Goal: Task Accomplishment & Management: Use online tool/utility

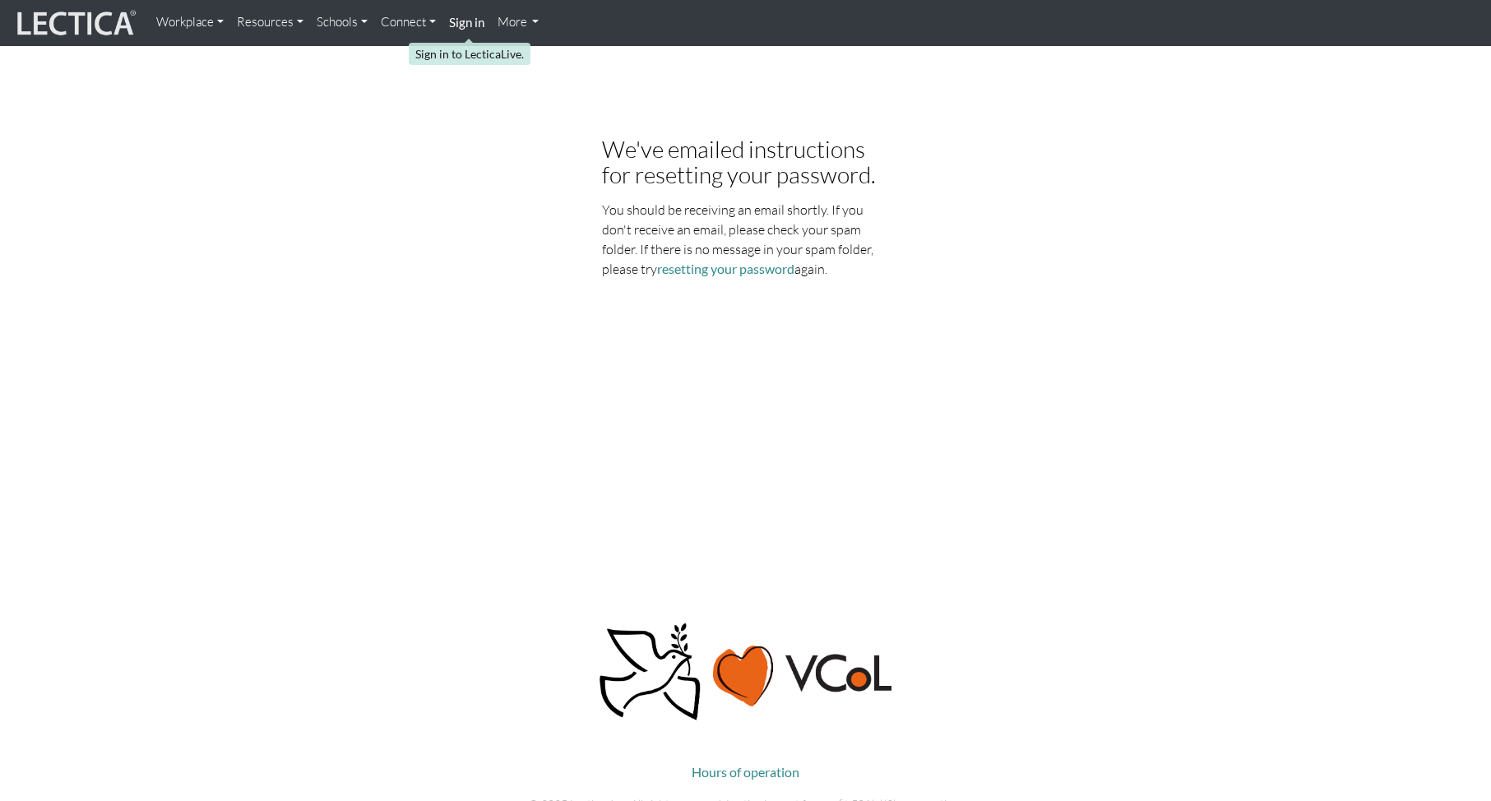
click at [465, 25] on strong "Sign in" at bounding box center [466, 22] width 35 height 15
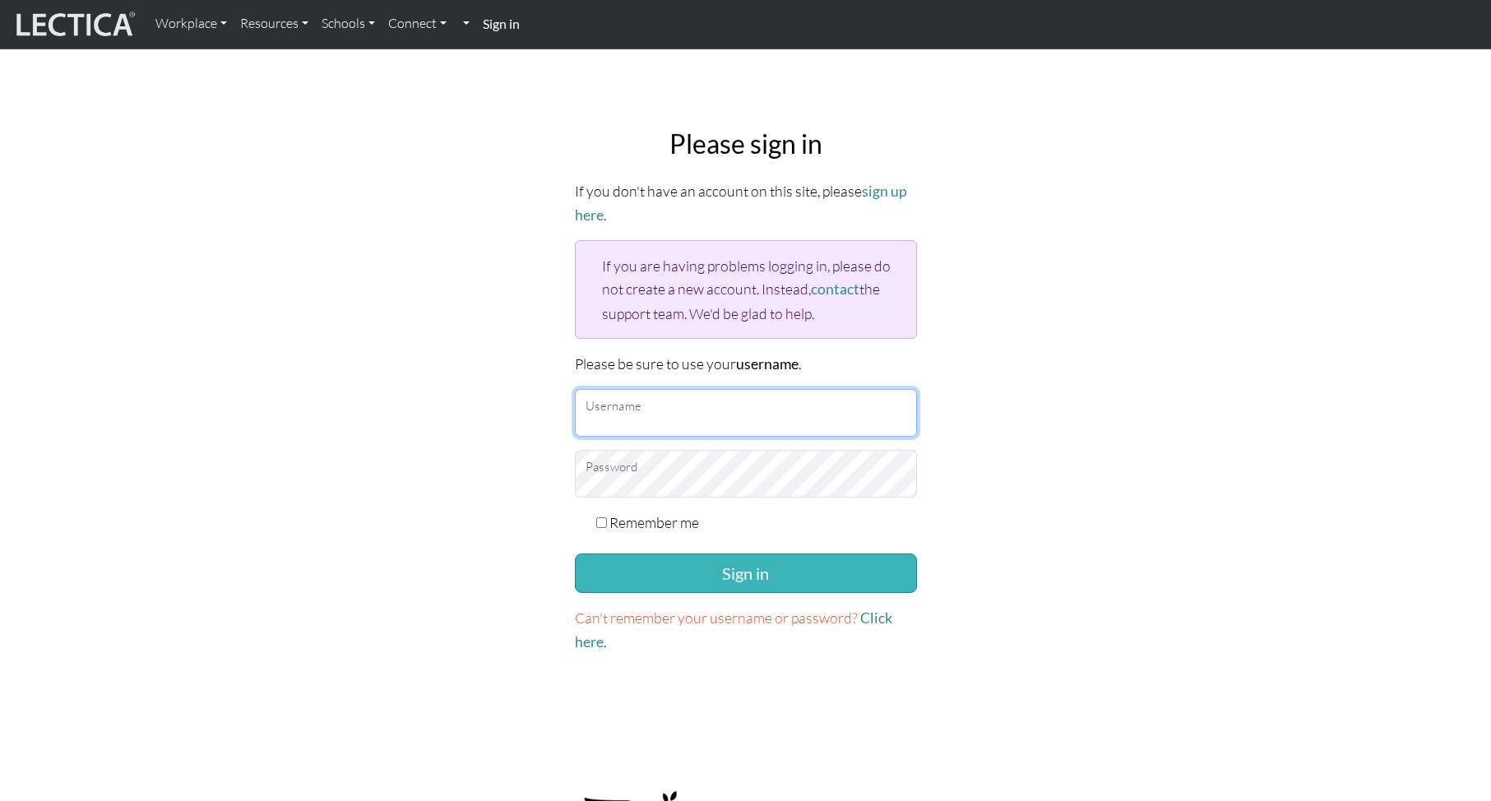
type input "theodawson"
click at [729, 571] on button "Sign in" at bounding box center [746, 572] width 342 height 39
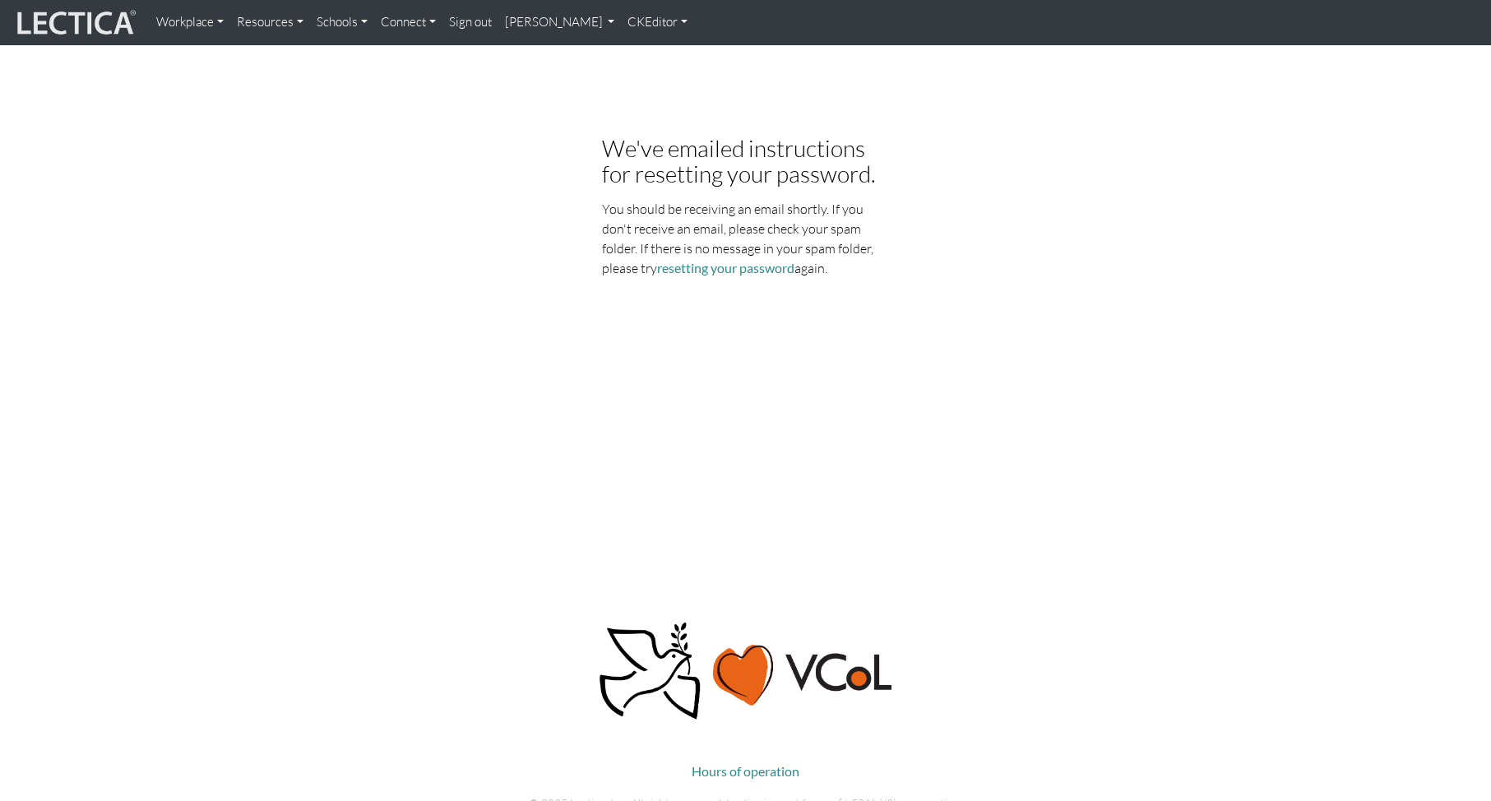
click at [477, 25] on link "Sign out" at bounding box center [470, 23] width 56 height 32
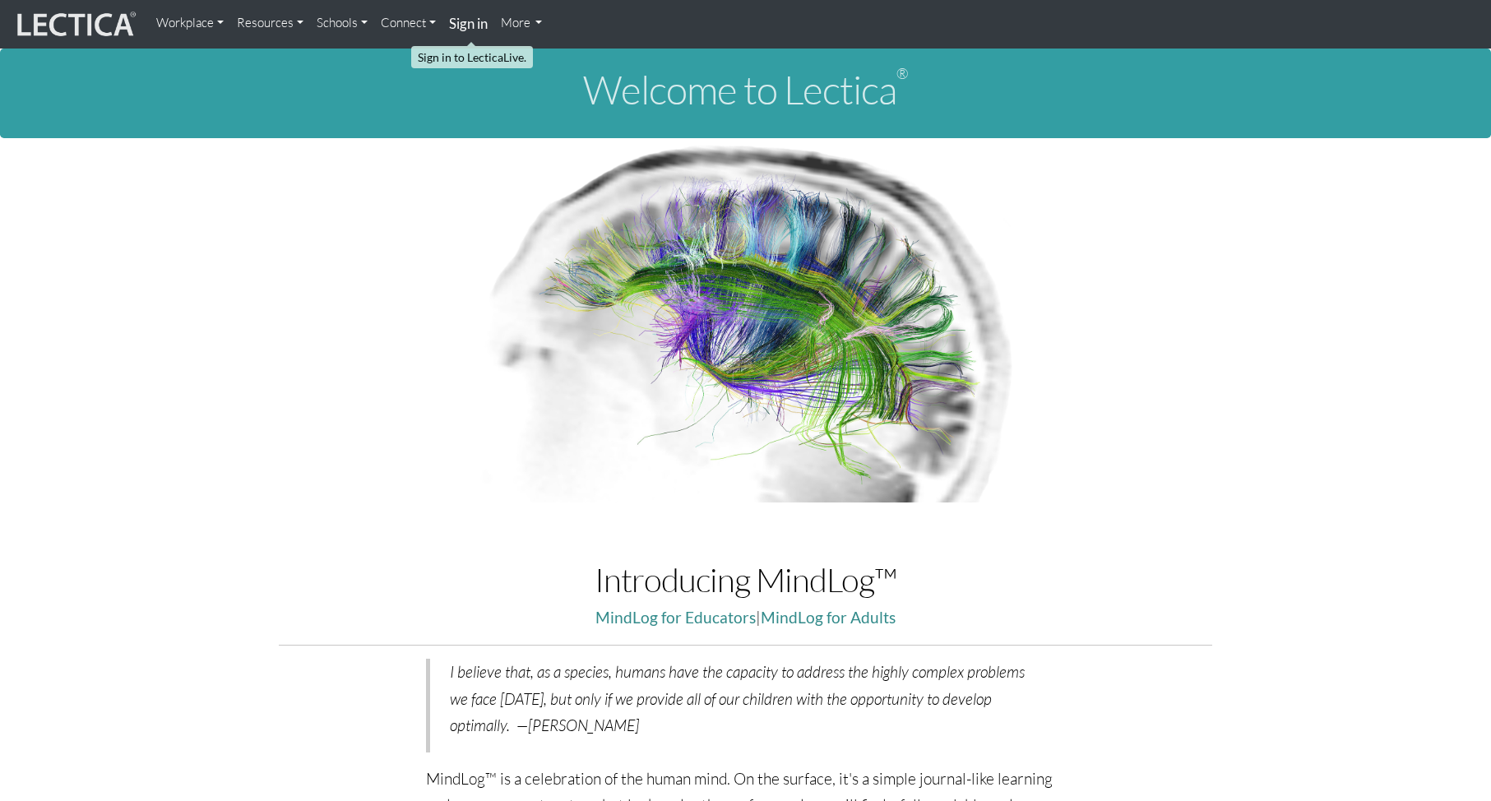
click at [471, 23] on strong "Sign in" at bounding box center [468, 23] width 39 height 17
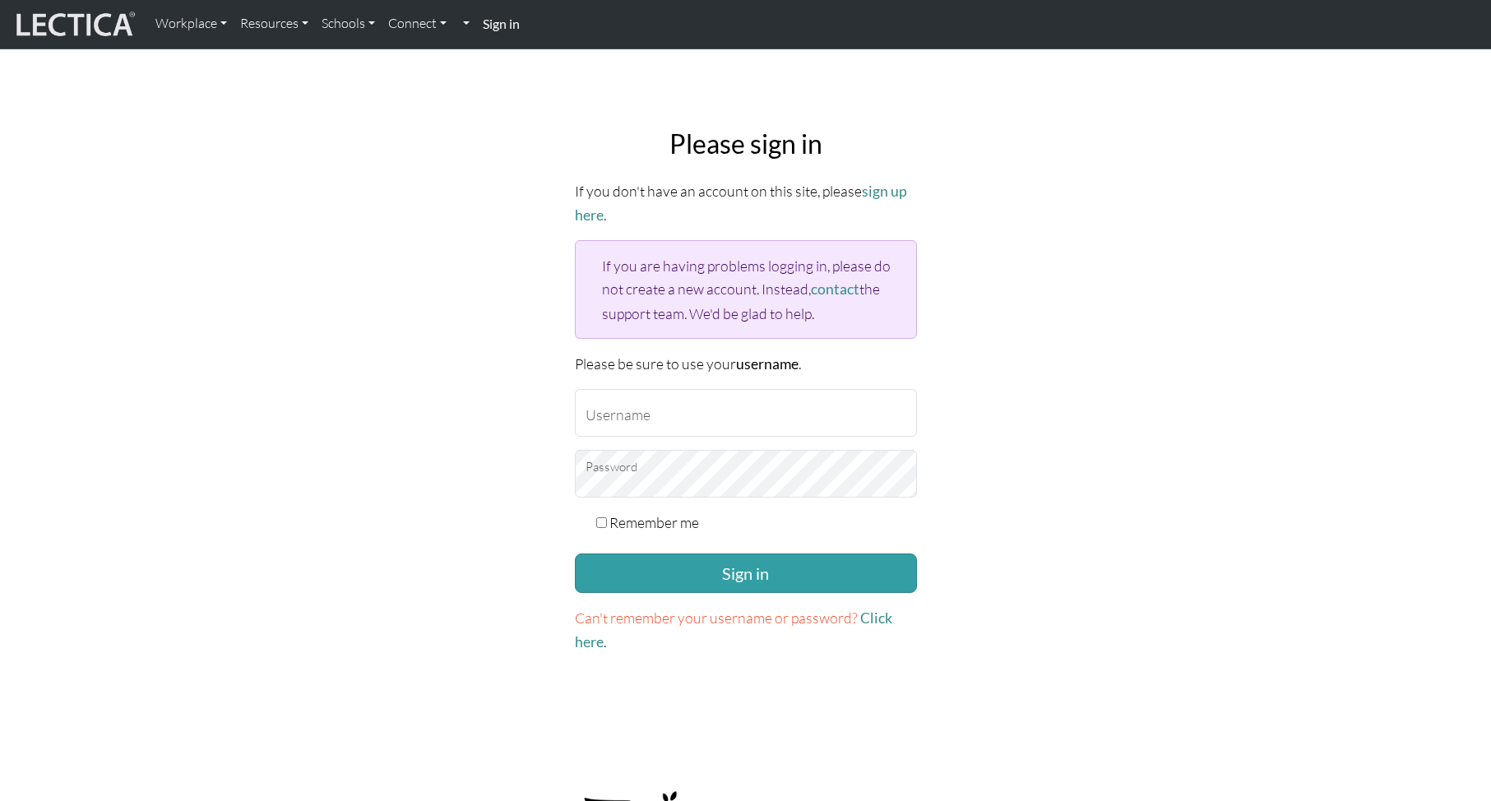
type input "theodawson"
click at [664, 412] on input "theodawson" at bounding box center [746, 413] width 342 height 48
click at [715, 572] on button "Sign in" at bounding box center [746, 572] width 342 height 39
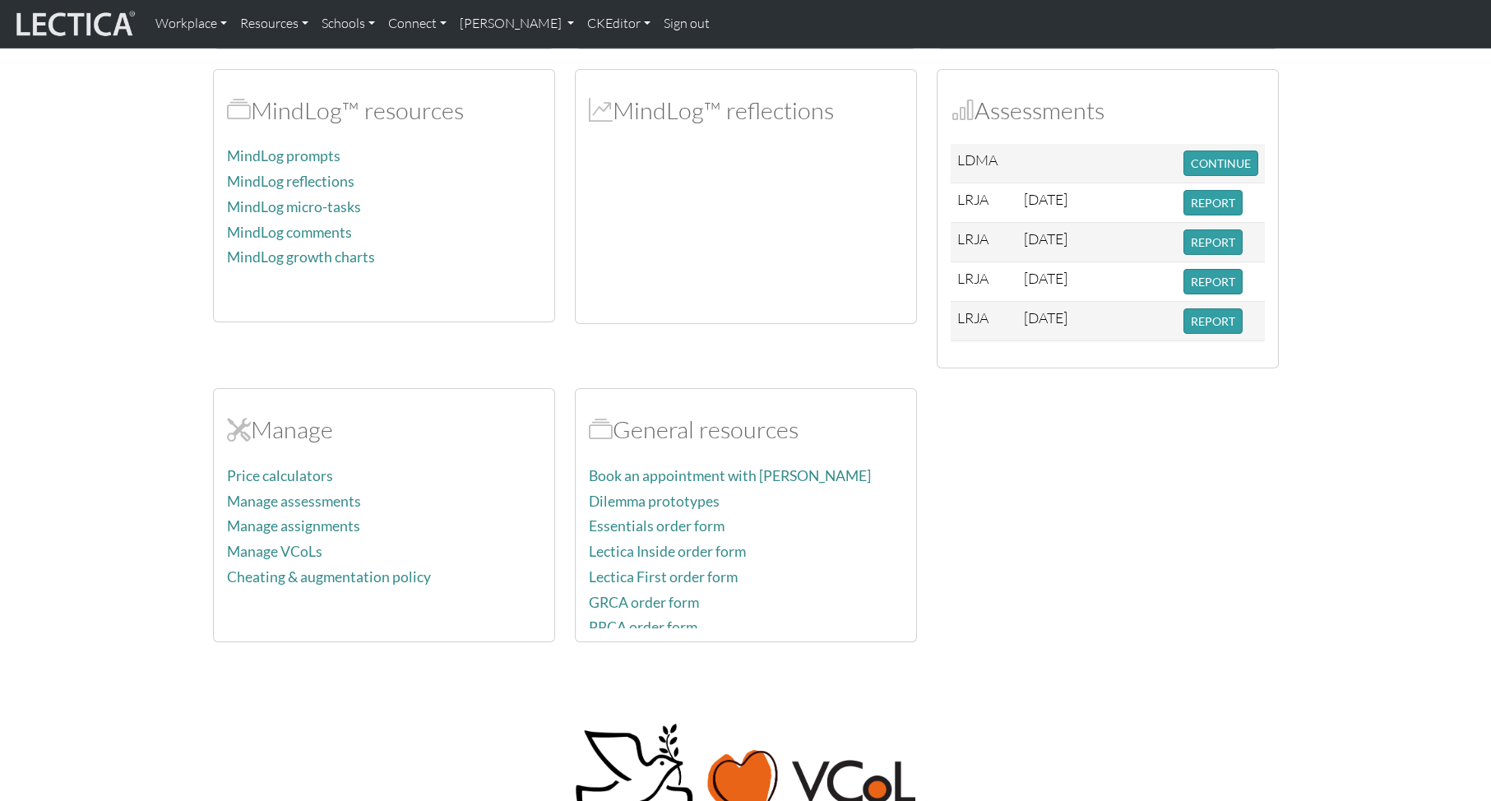
scroll to position [469, 0]
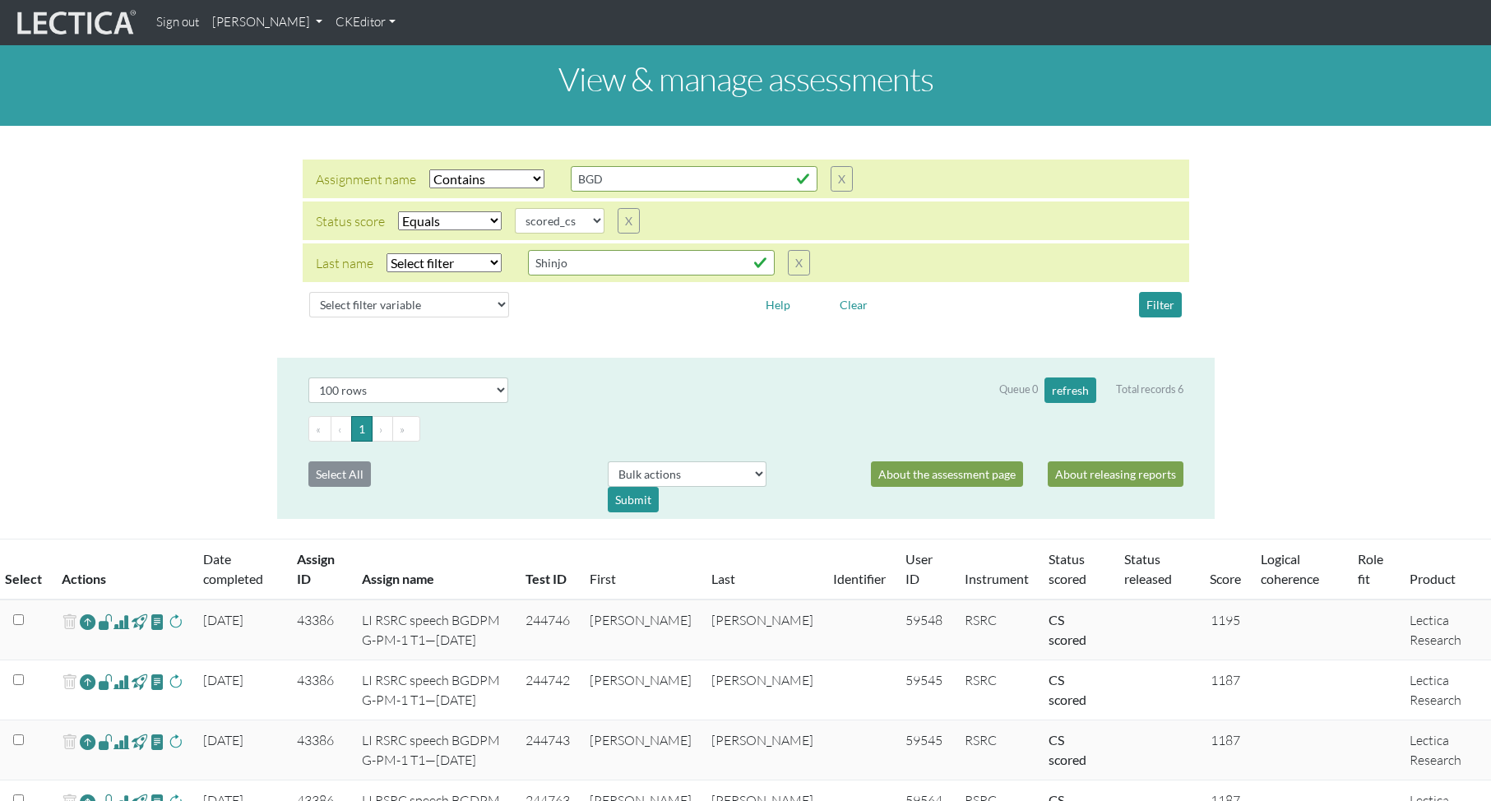
select select "icontains"
select select "scored_cs"
select select "100"
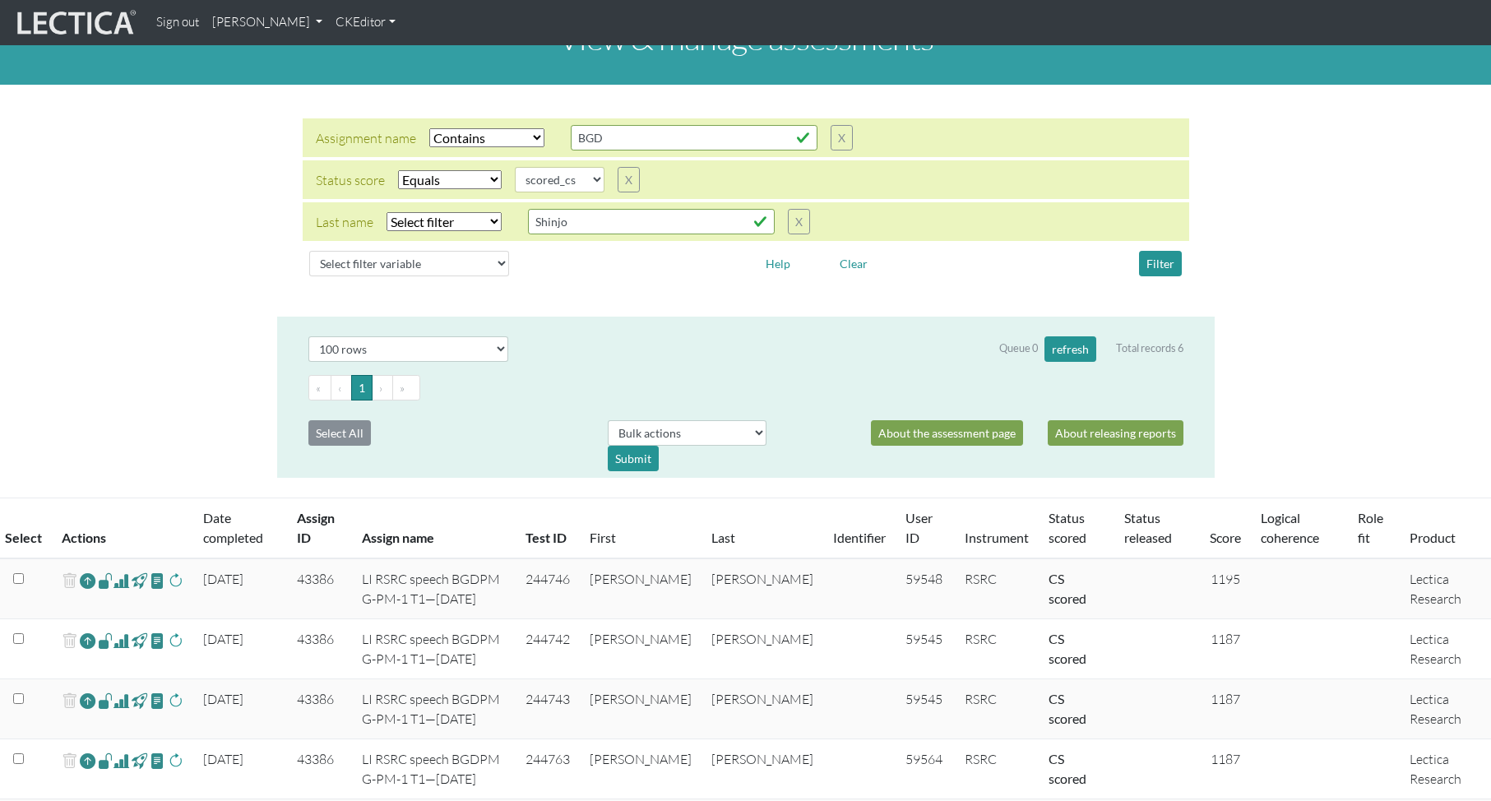
scroll to position [40, 0]
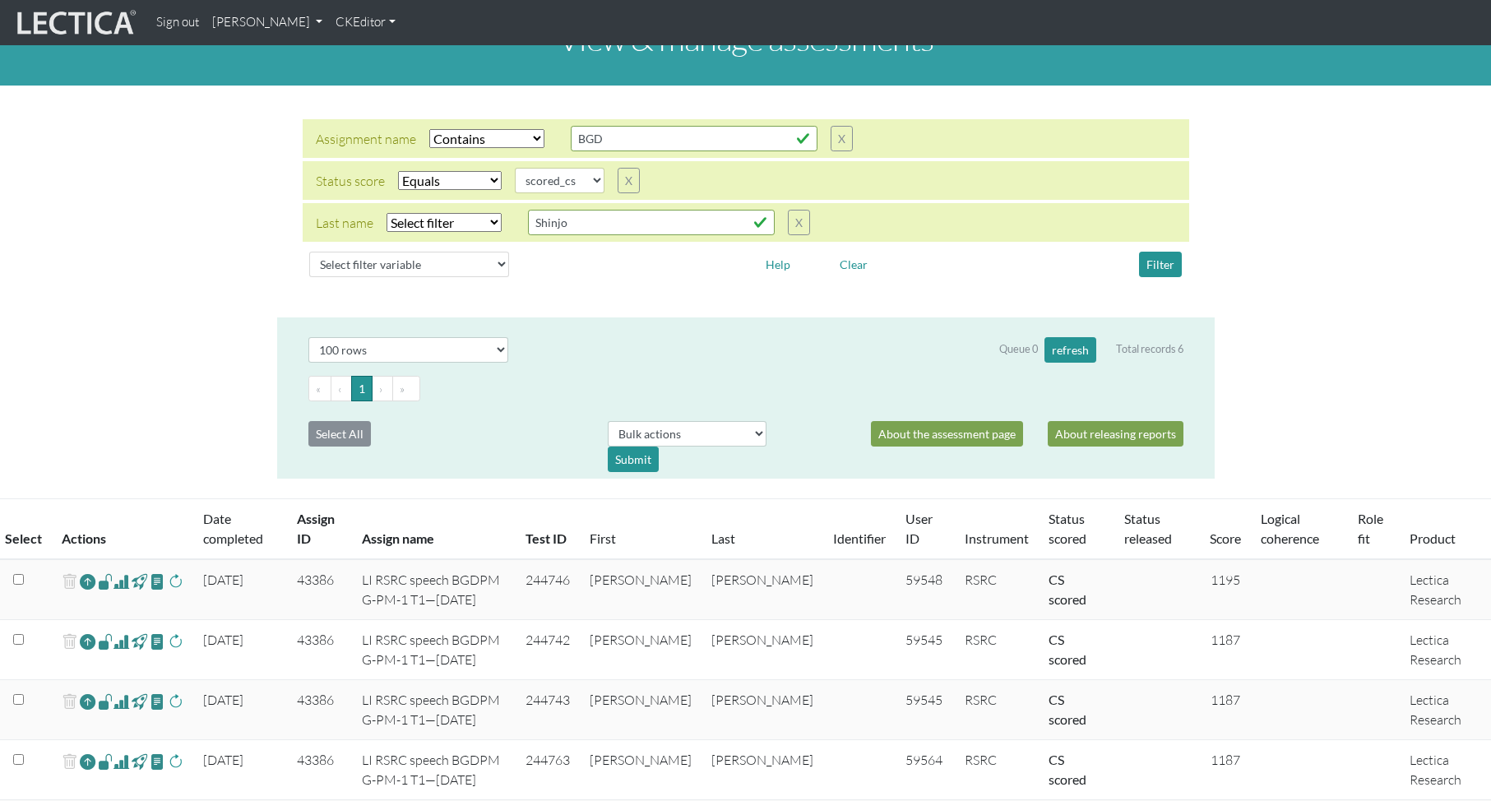
click at [444, 181] on select "Select filter Equals Does not equal" at bounding box center [450, 180] width 104 height 19
select select "not_iexact"
click at [398, 171] on select "Select filter Equals Does not equal" at bounding box center [450, 180] width 104 height 19
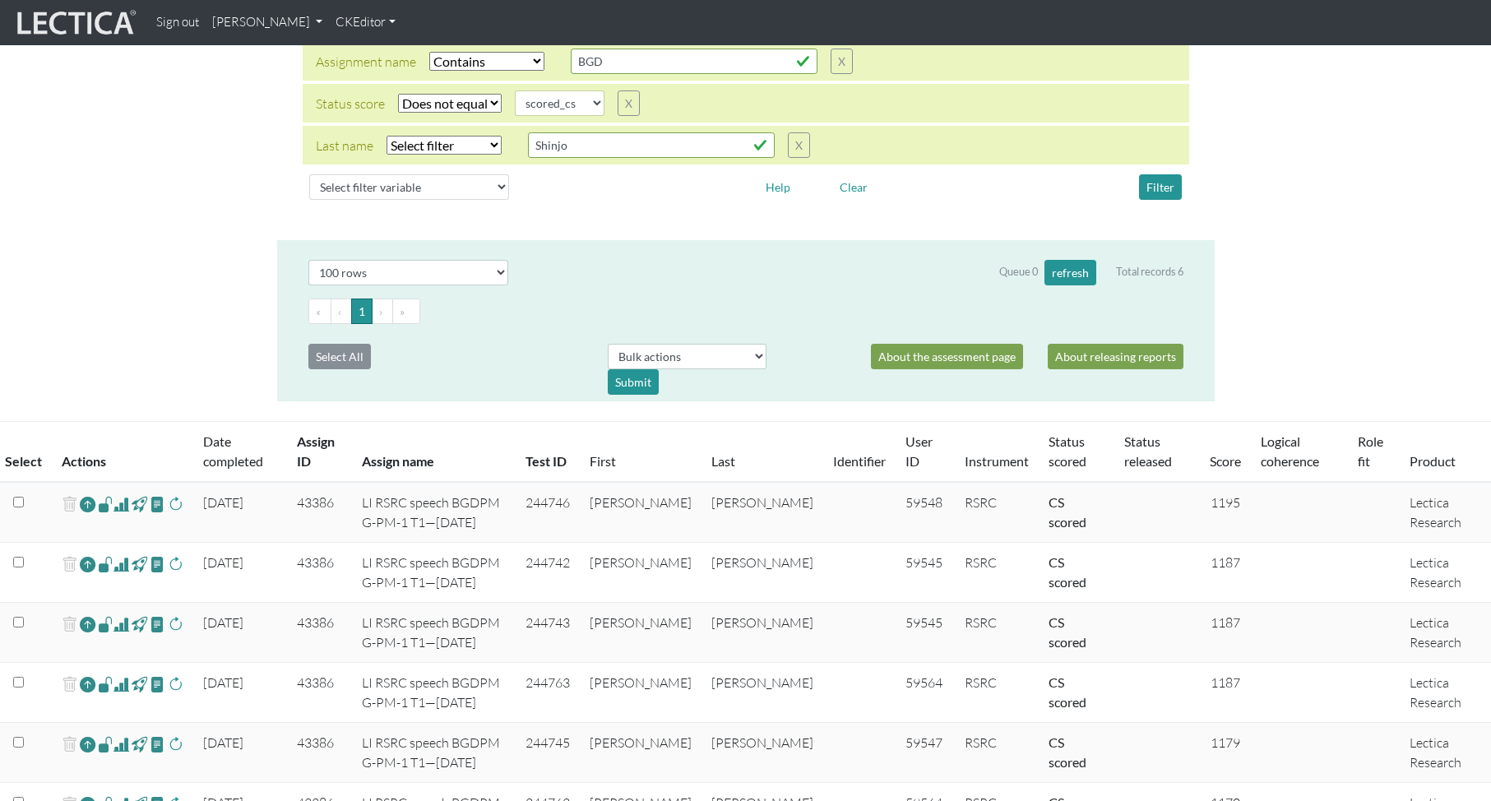
scroll to position [79, 0]
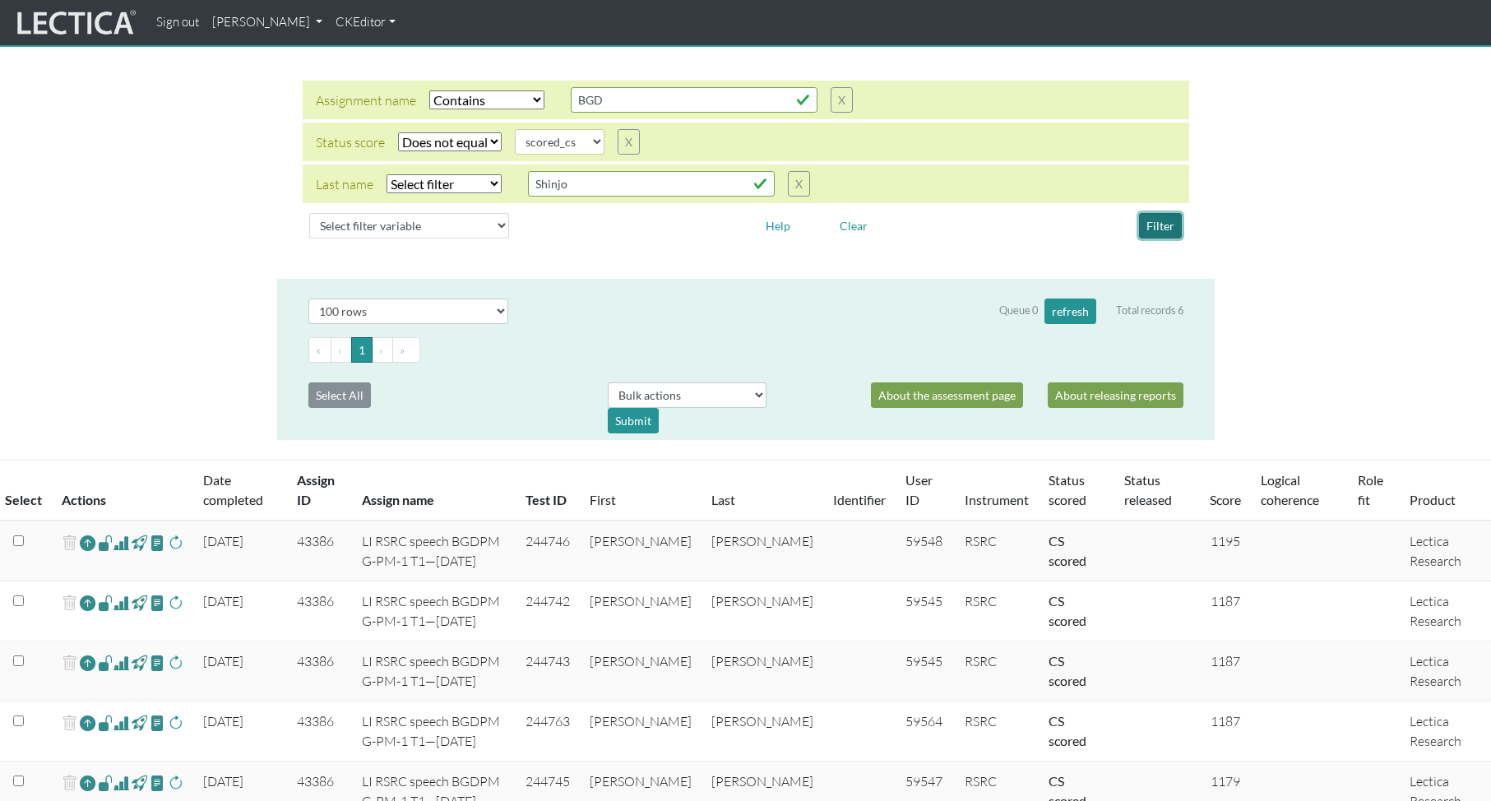
click at [1155, 225] on button "Filter" at bounding box center [1160, 225] width 43 height 25
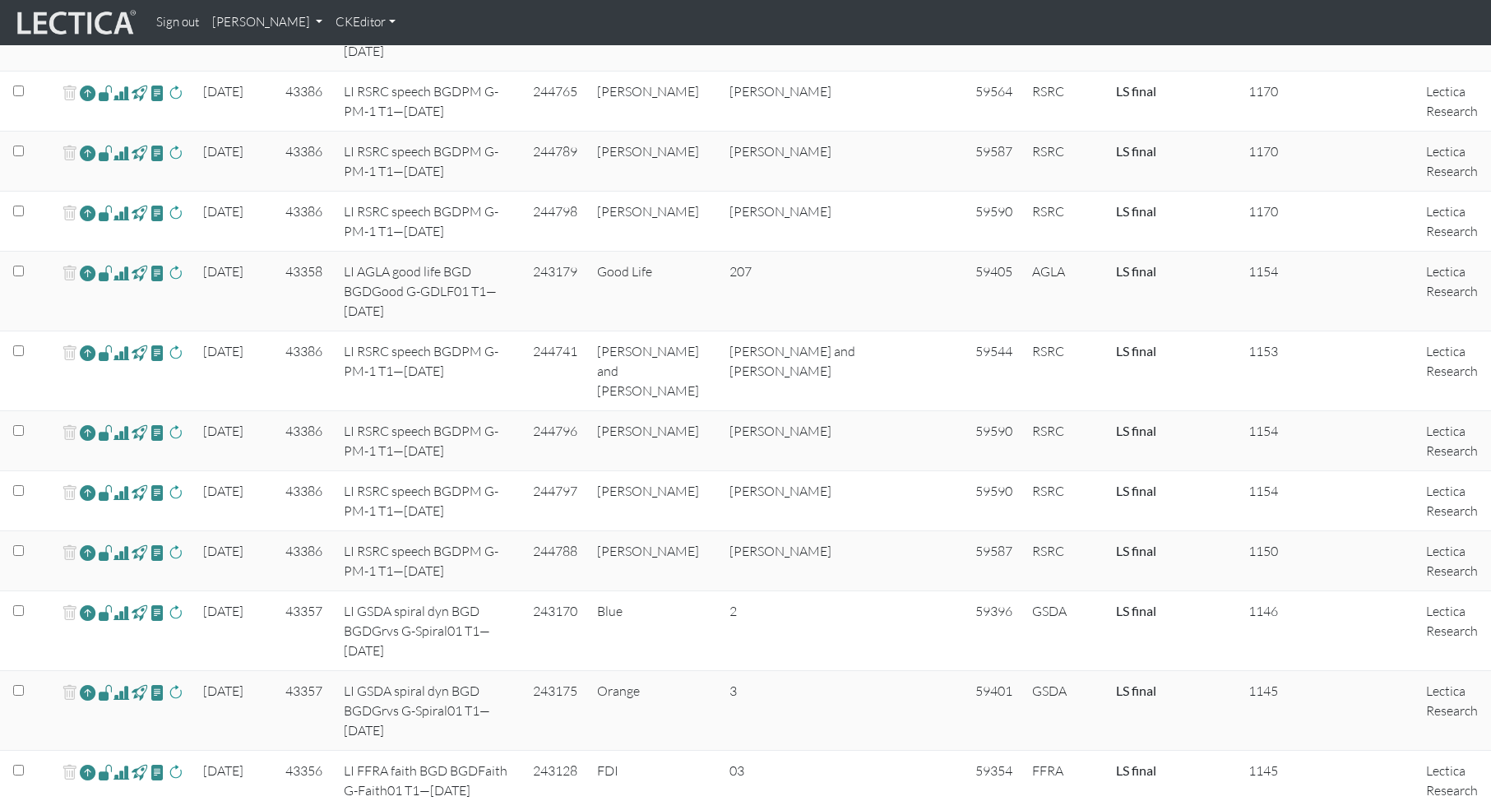
scroll to position [1087, 0]
click at [122, 275] on span at bounding box center [121, 275] width 16 height 20
